Goal: Obtain resource: Obtain resource

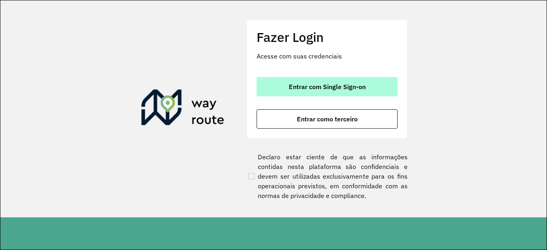
click at [315, 86] on span "Entrar com Single Sign-on" at bounding box center [327, 86] width 77 height 6
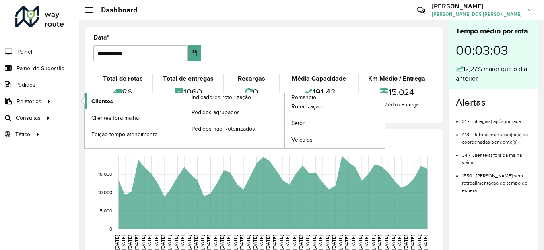
click at [103, 98] on span "Clientes" at bounding box center [102, 101] width 22 height 8
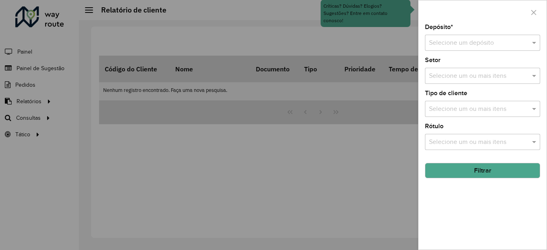
click at [490, 43] on input "text" at bounding box center [474, 43] width 91 height 10
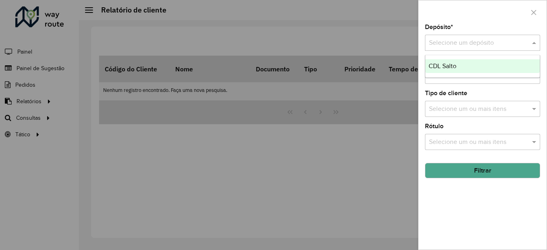
click at [440, 66] on span "CDL Salto" at bounding box center [442, 65] width 28 height 7
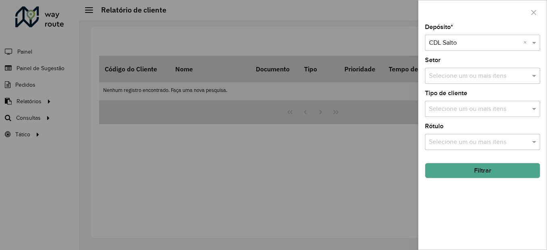
click at [453, 73] on input "text" at bounding box center [478, 76] width 103 height 10
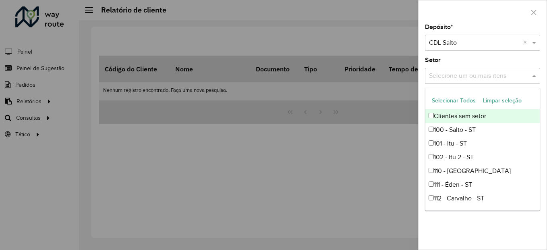
click at [455, 68] on div "Selecione um ou mais itens" at bounding box center [482, 76] width 115 height 16
click at [454, 64] on div "Setor Selecione um ou mais itens" at bounding box center [482, 70] width 115 height 27
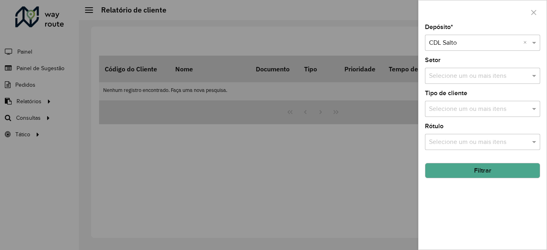
click at [468, 170] on button "Filtrar" at bounding box center [482, 170] width 115 height 15
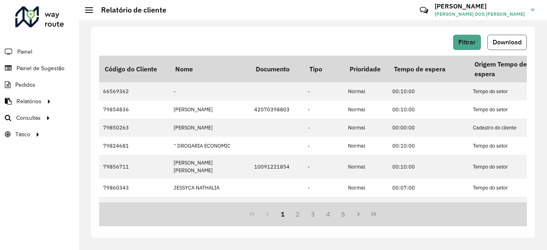
click at [508, 38] on button "Download" at bounding box center [506, 42] width 39 height 15
